Goal: Task Accomplishment & Management: Complete application form

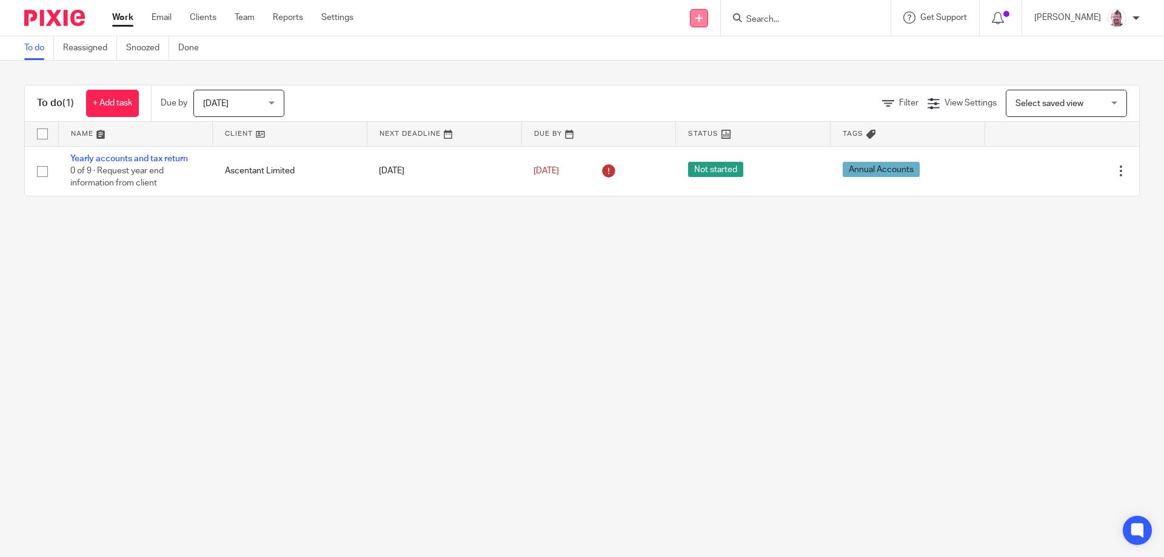
click at [708, 13] on link at bounding box center [699, 18] width 18 height 18
click at [727, 88] on link "Add client" at bounding box center [722, 93] width 75 height 18
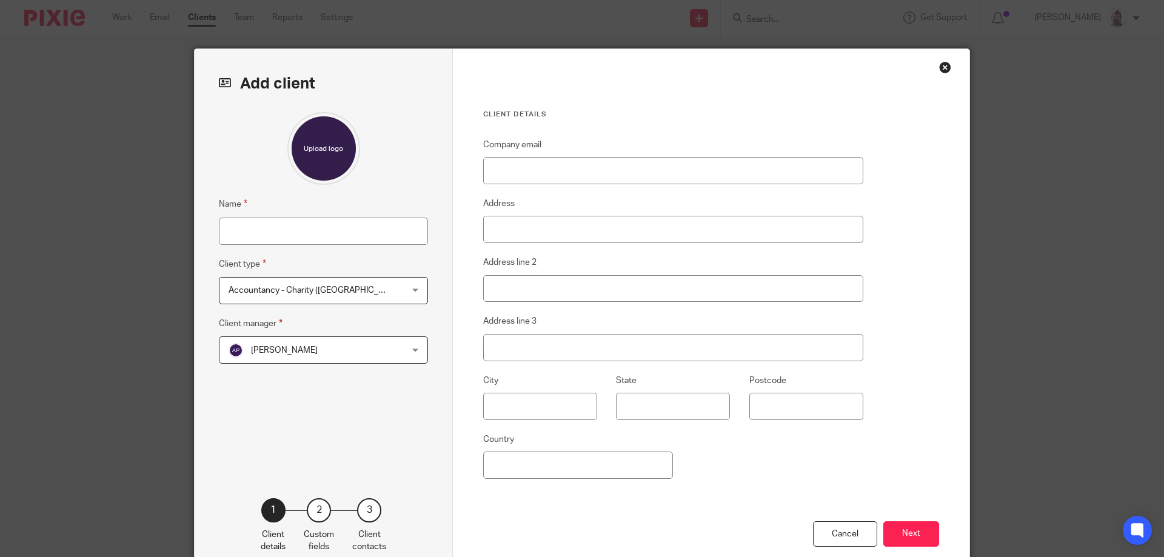
click at [325, 247] on div "Name Client type Accountancy - Charity ([GEOGRAPHIC_DATA]) Accountancy - Charit…" at bounding box center [323, 286] width 209 height 349
click at [315, 236] on input "Name" at bounding box center [323, 231] width 209 height 27
type input "PROSPECTS"
click at [352, 296] on span "Accountancy - Charity ([GEOGRAPHIC_DATA])" at bounding box center [307, 290] width 159 height 25
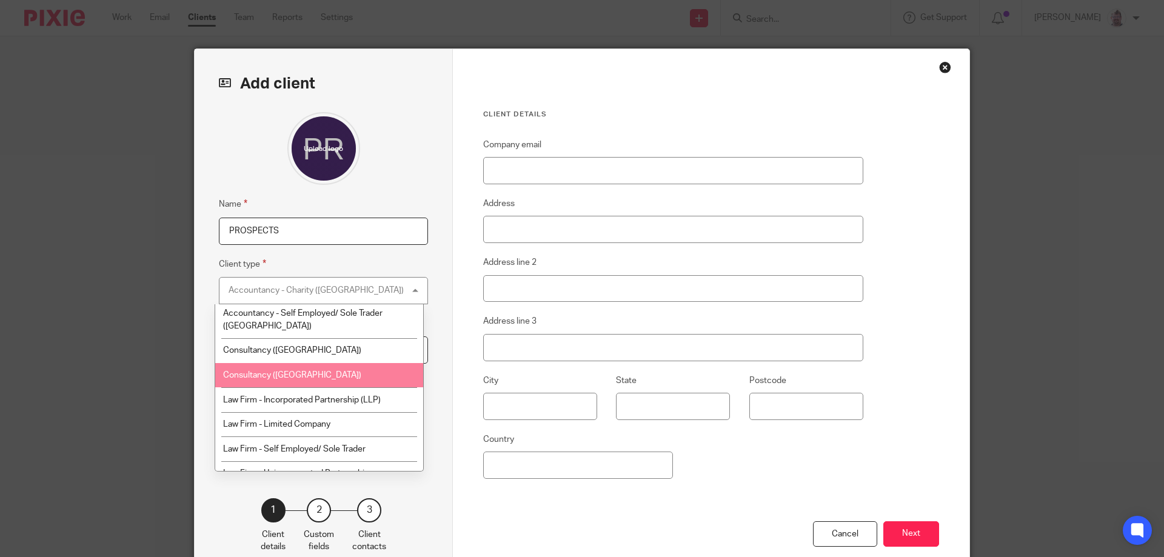
scroll to position [350, 0]
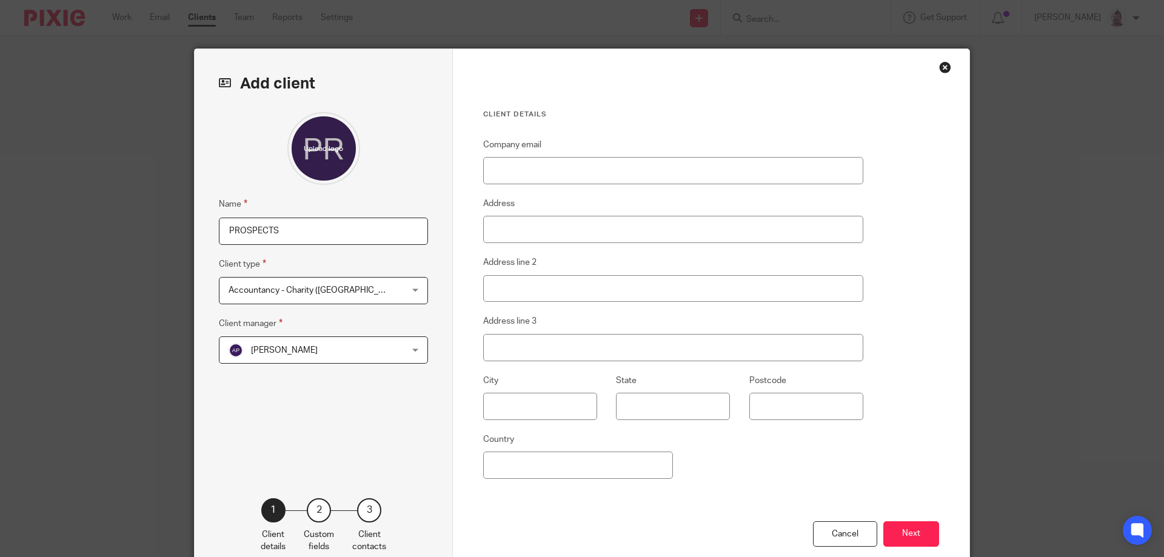
drag, startPoint x: 390, startPoint y: 258, endPoint x: 362, endPoint y: 275, distance: 32.1
click at [388, 259] on fieldset "Client type Accountancy - Charity ([GEOGRAPHIC_DATA]) Accountancy - Charity ([G…" at bounding box center [323, 280] width 209 height 47
click at [367, 289] on span "Accountancy - Charity ([GEOGRAPHIC_DATA])" at bounding box center [307, 290] width 159 height 25
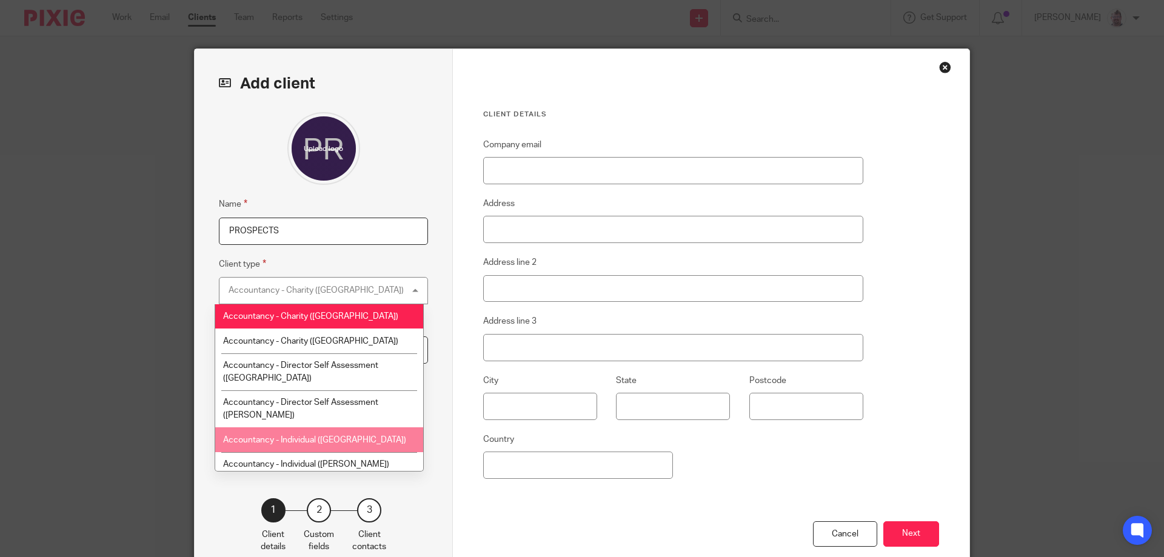
scroll to position [61, 0]
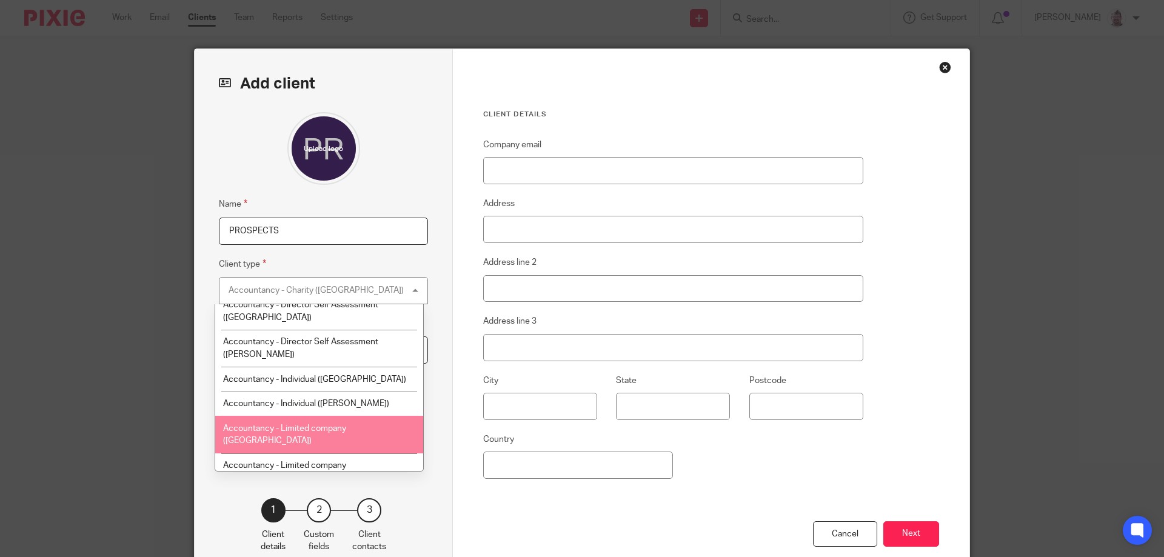
click at [341, 421] on li "Accountancy - Limited company ([GEOGRAPHIC_DATA])" at bounding box center [319, 434] width 208 height 37
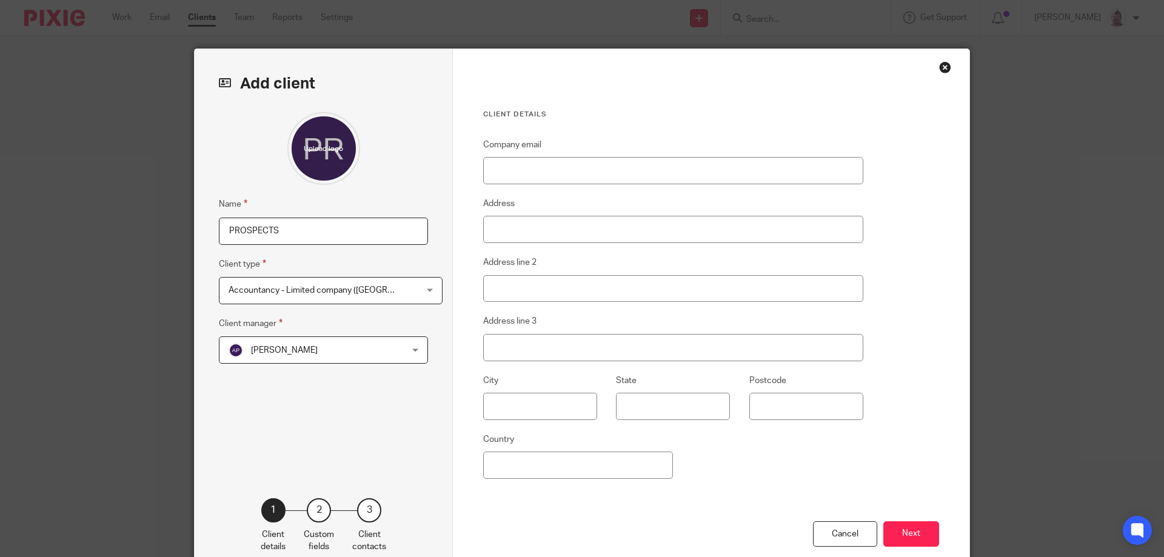
click at [341, 352] on span "[PERSON_NAME]" at bounding box center [307, 349] width 159 height 25
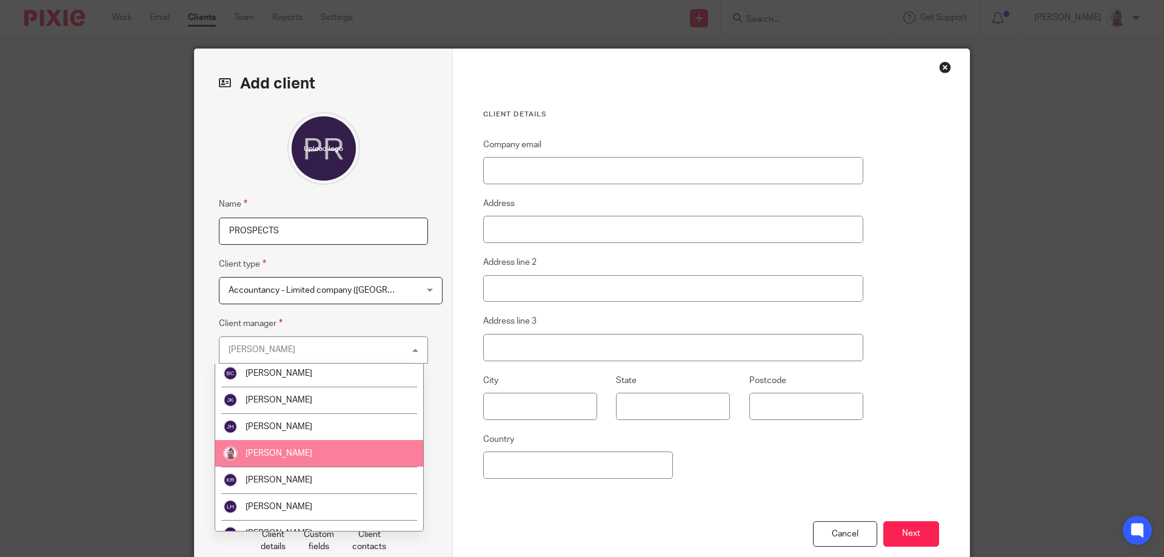
scroll to position [121, 0]
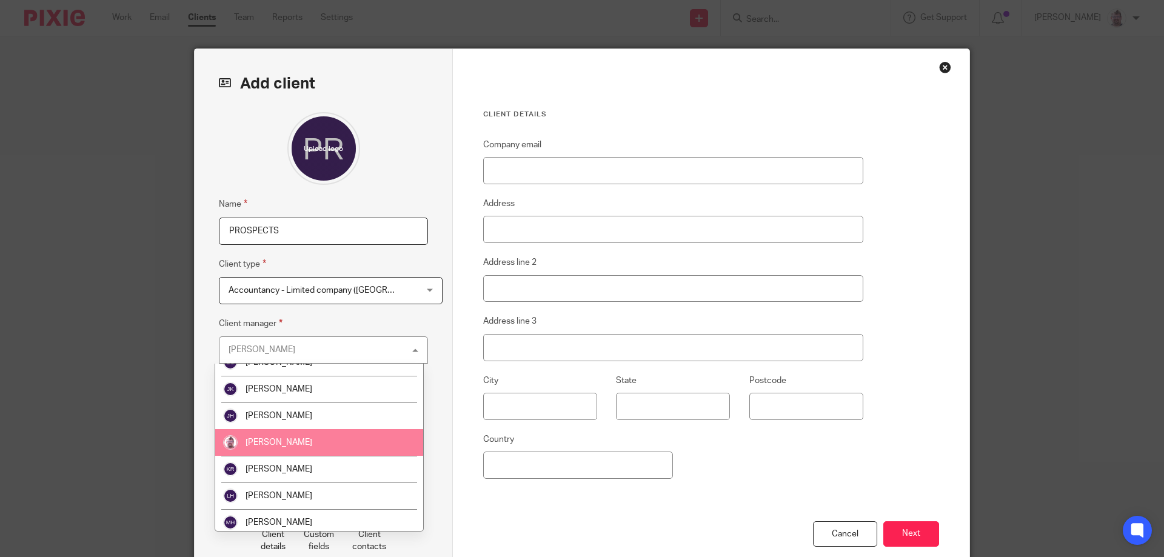
click at [324, 441] on li "[PERSON_NAME]" at bounding box center [319, 442] width 208 height 27
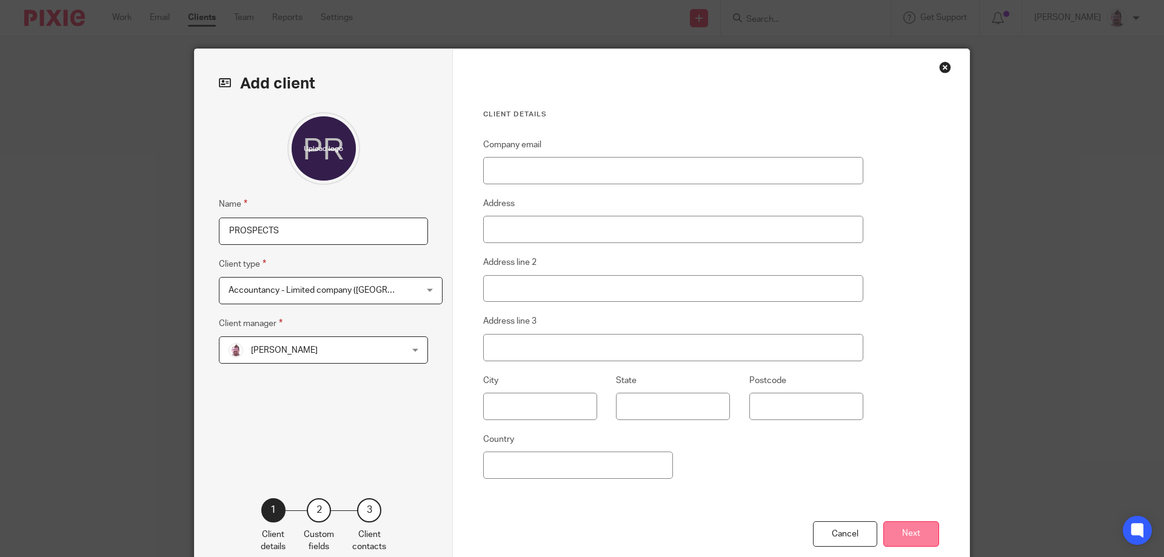
click at [921, 541] on button "Next" at bounding box center [911, 534] width 56 height 26
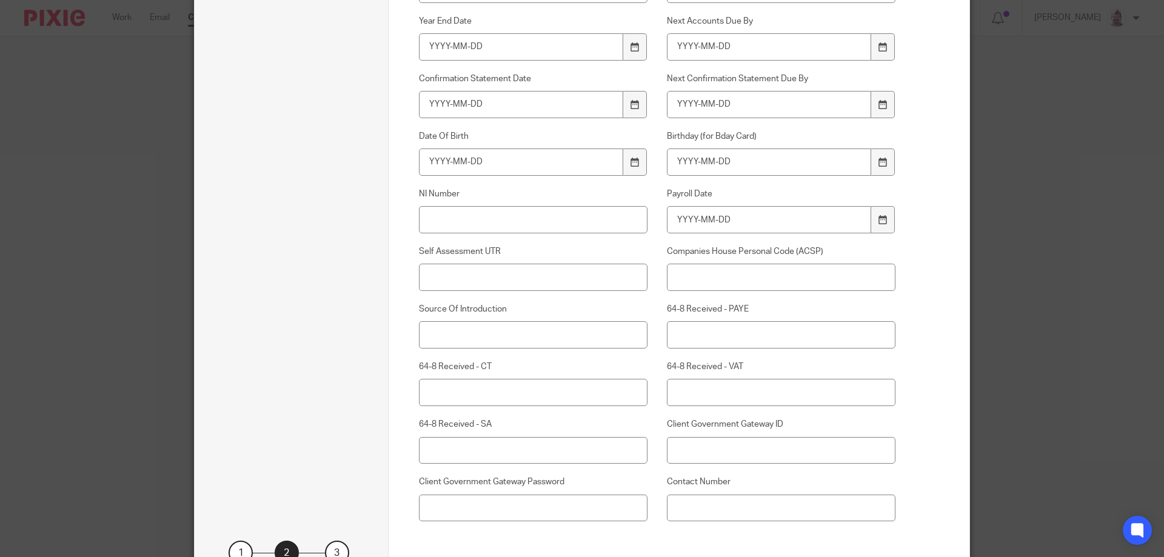
scroll to position [496, 0]
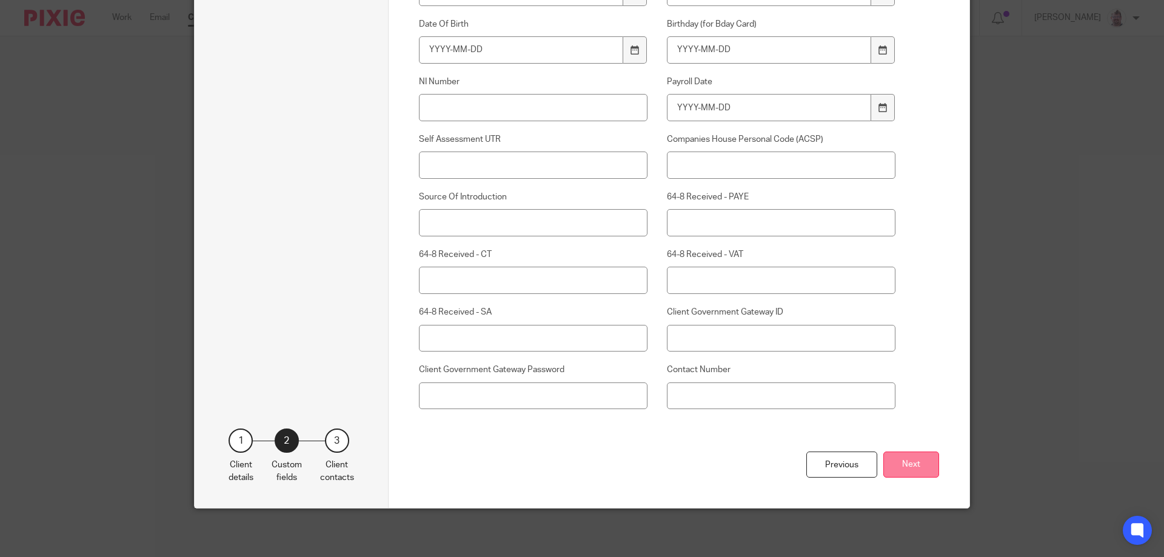
click at [905, 454] on button "Next" at bounding box center [911, 464] width 56 height 26
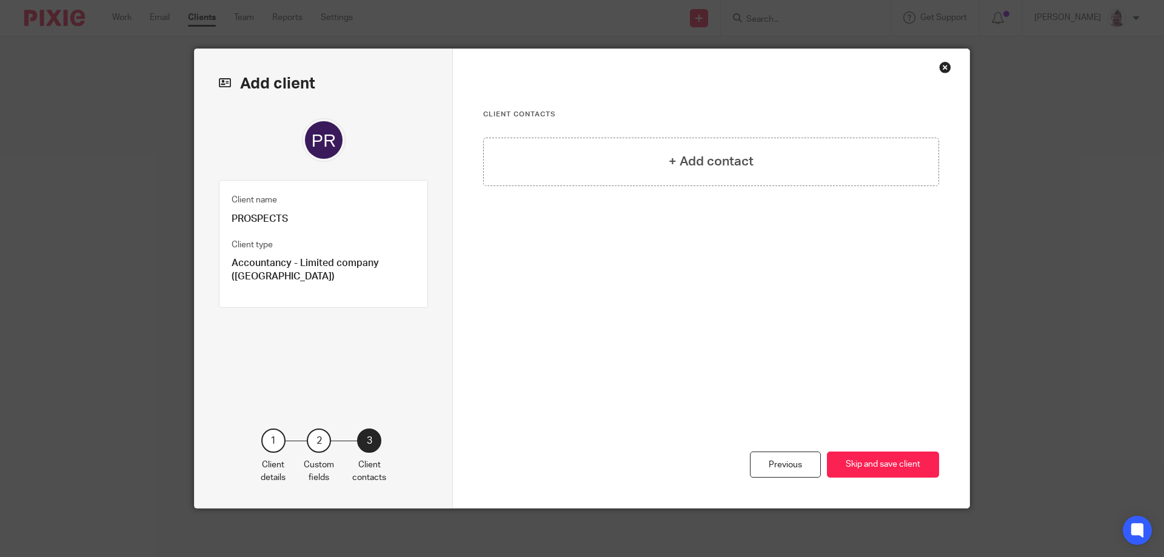
scroll to position [0, 0]
click at [894, 462] on button "Skip and save client" at bounding box center [883, 464] width 112 height 26
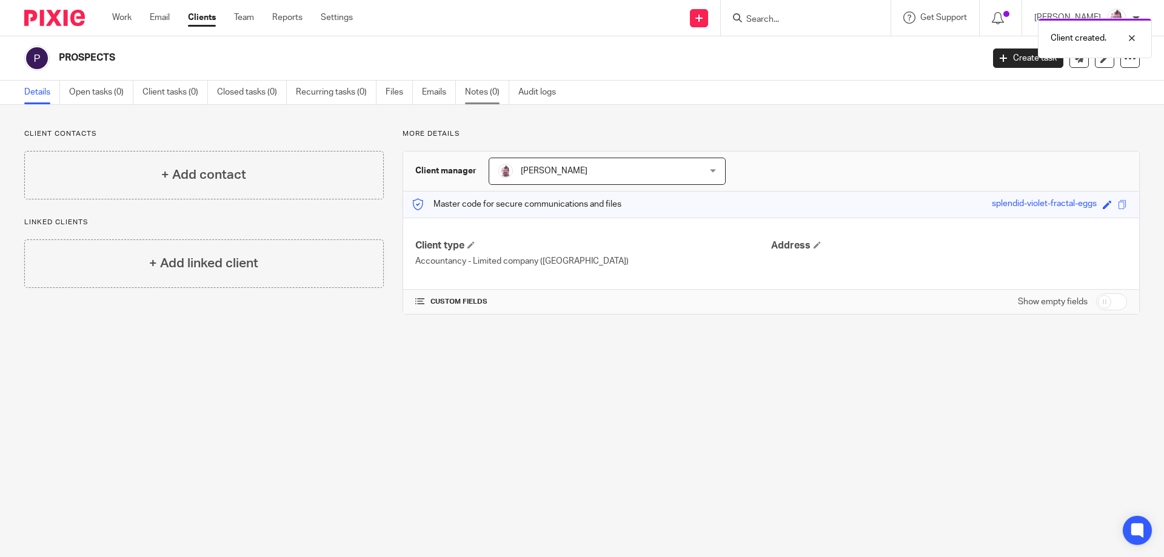
click at [493, 88] on link "Notes (0)" at bounding box center [487, 93] width 44 height 24
